Goal: Task Accomplishment & Management: Manage account settings

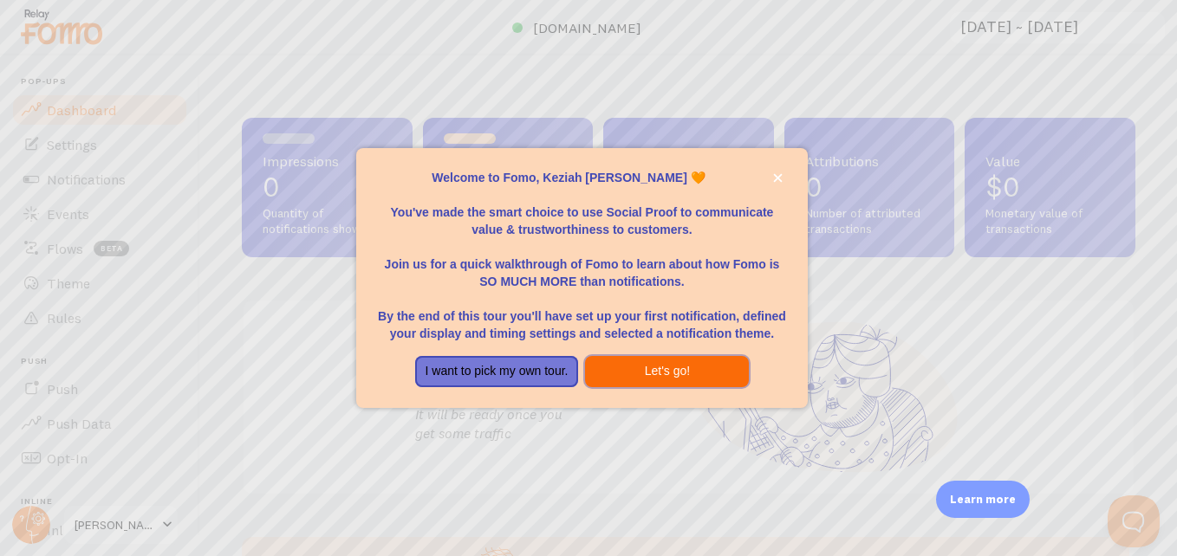
click at [648, 365] on button "Let's go!" at bounding box center [667, 371] width 164 height 31
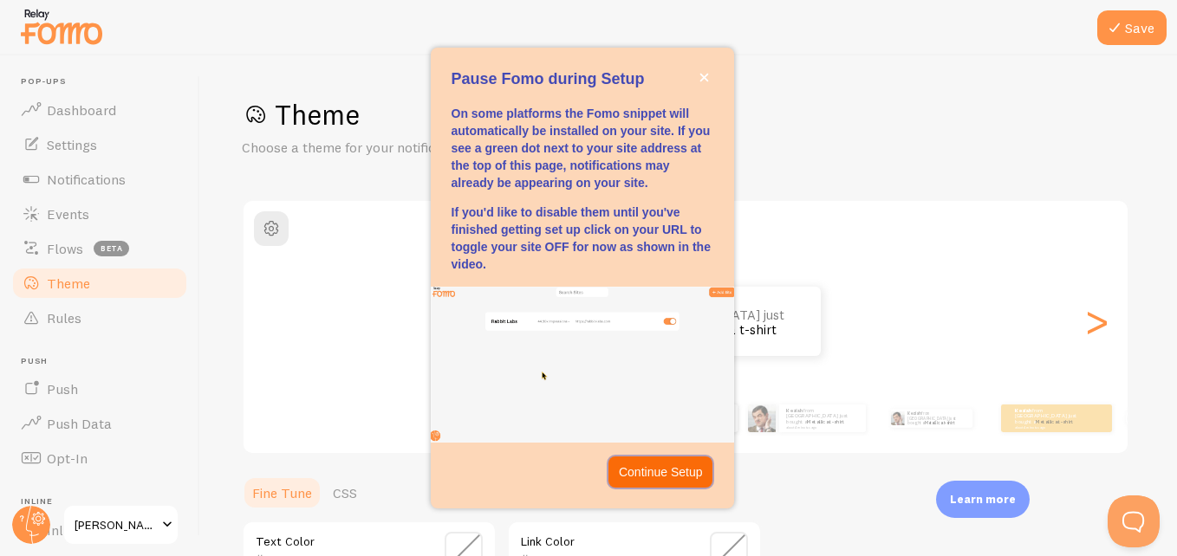
click at [658, 474] on p "Continue Setup" at bounding box center [661, 472] width 84 height 17
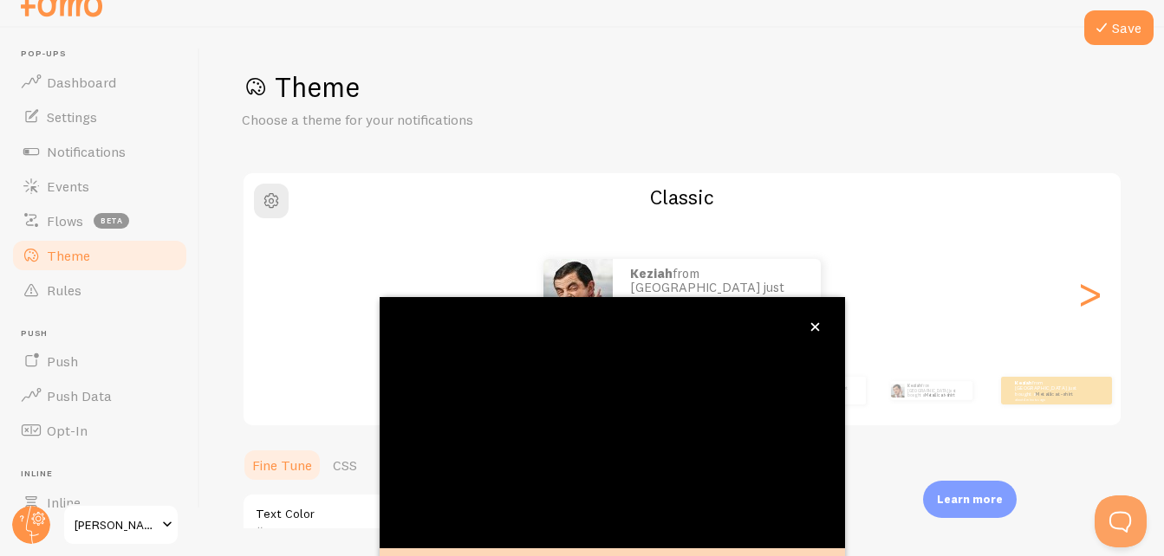
scroll to position [187, 0]
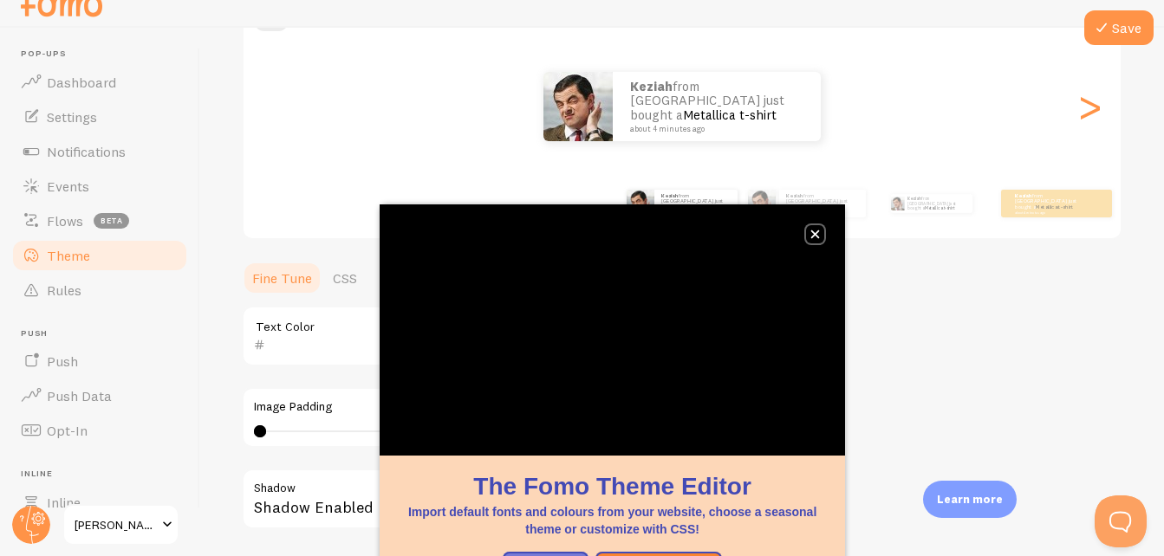
click at [814, 232] on icon "close," at bounding box center [815, 234] width 9 height 9
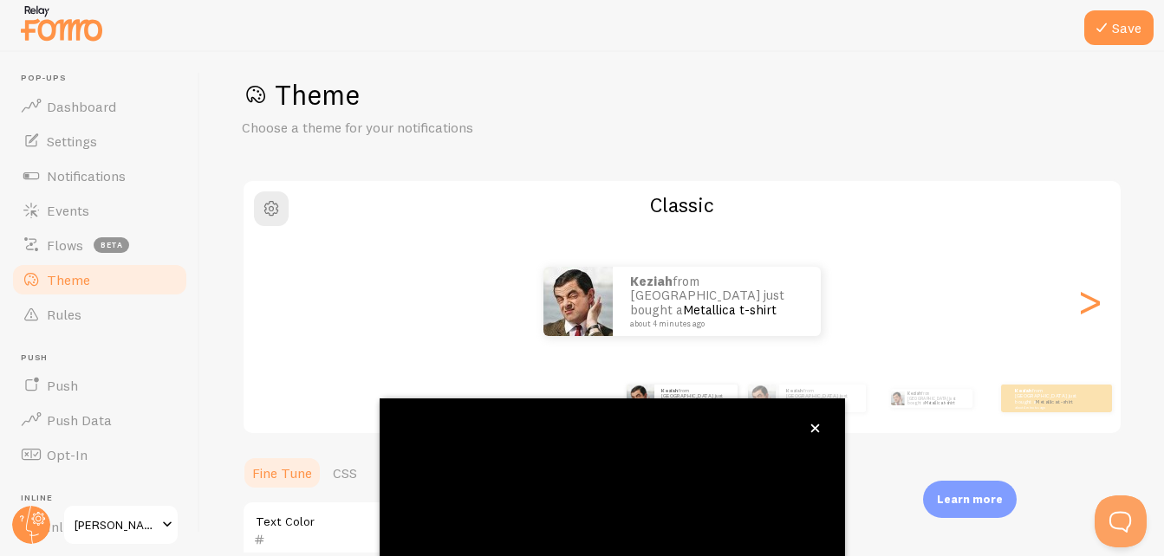
scroll to position [13, 0]
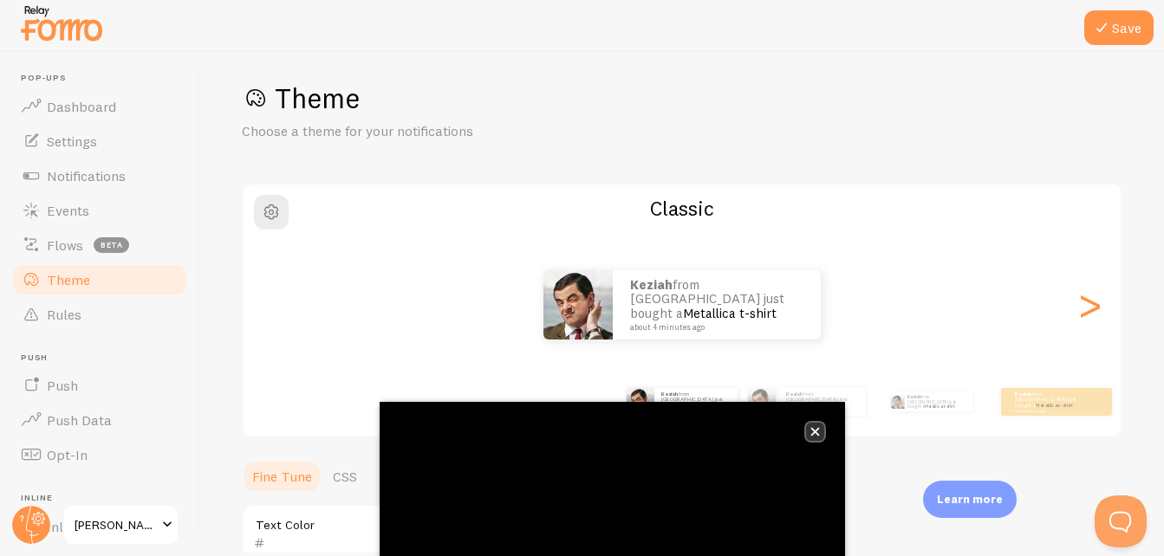
click at [813, 429] on icon "close," at bounding box center [815, 432] width 9 height 9
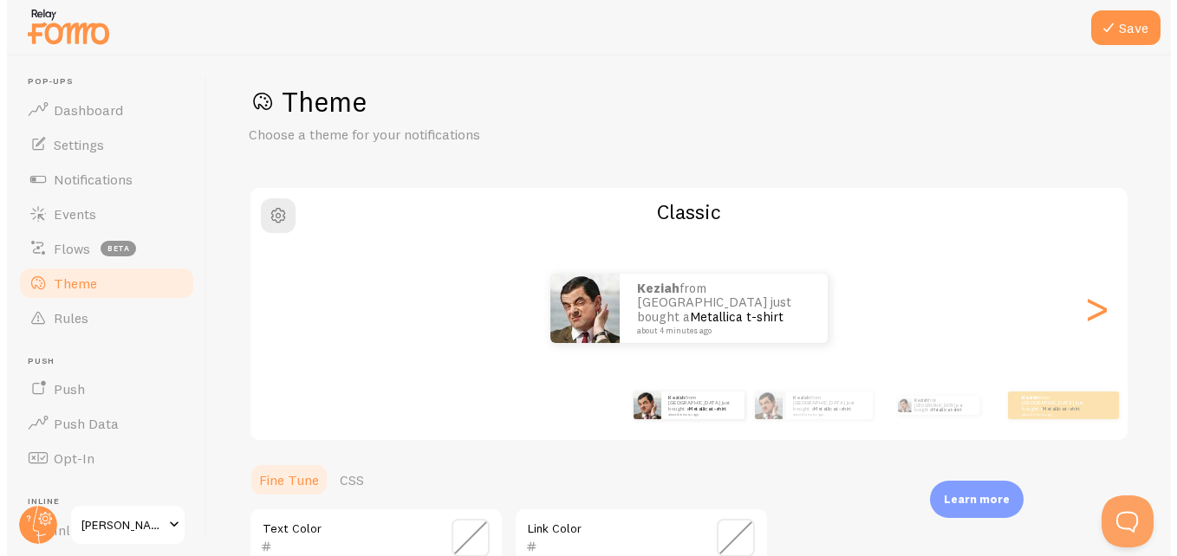
scroll to position [0, 0]
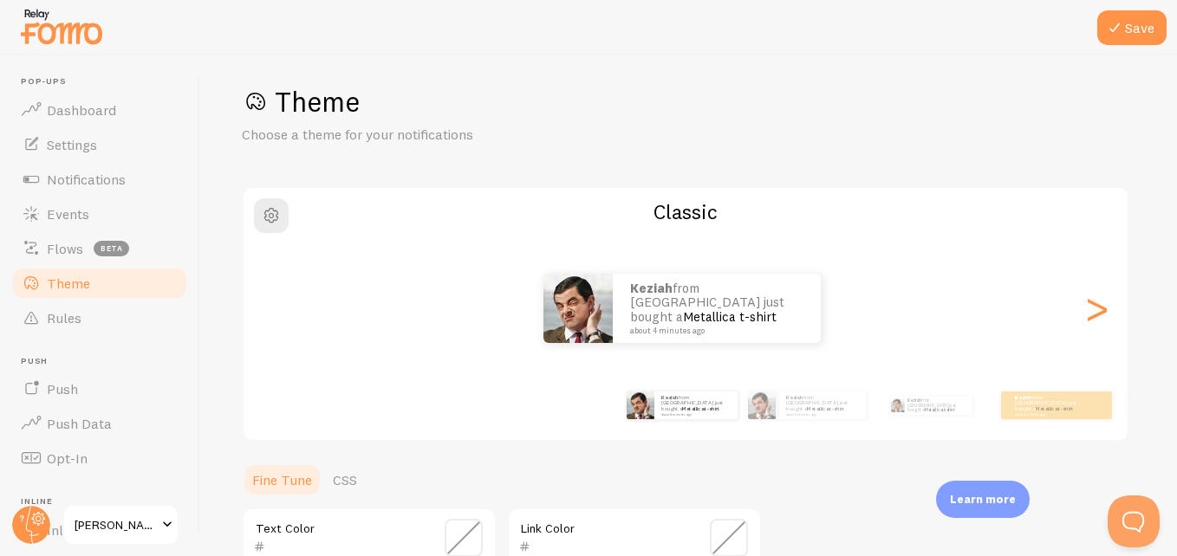
click at [400, 101] on h1 "Theme" at bounding box center [688, 102] width 893 height 36
click at [1127, 25] on button "Save" at bounding box center [1131, 27] width 69 height 35
click at [120, 521] on span "[PERSON_NAME]" at bounding box center [116, 525] width 82 height 21
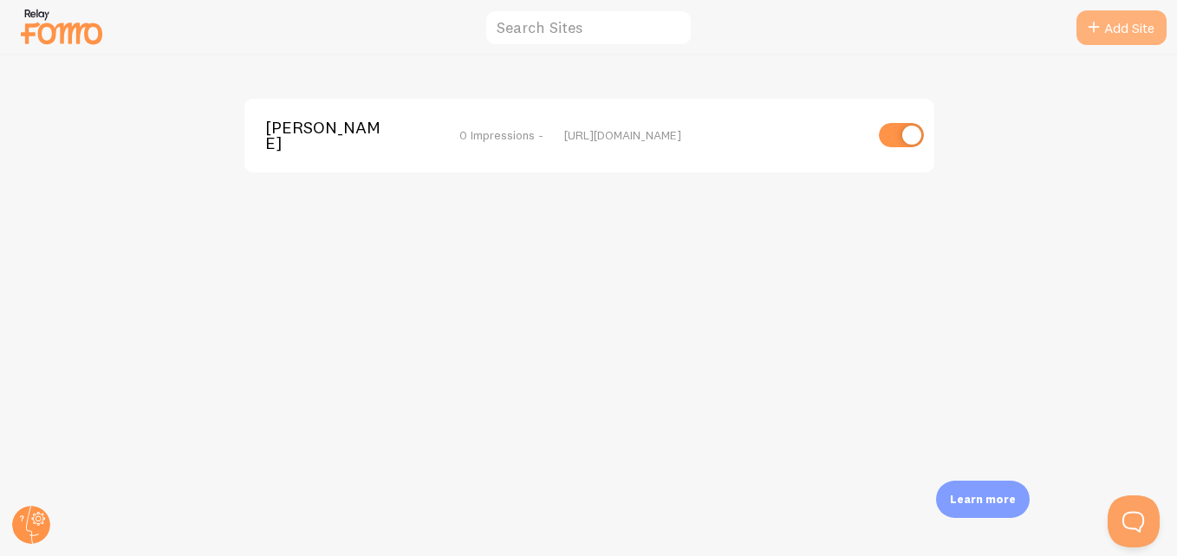
click at [1094, 18] on icon at bounding box center [1093, 27] width 21 height 21
